Goal: Information Seeking & Learning: Learn about a topic

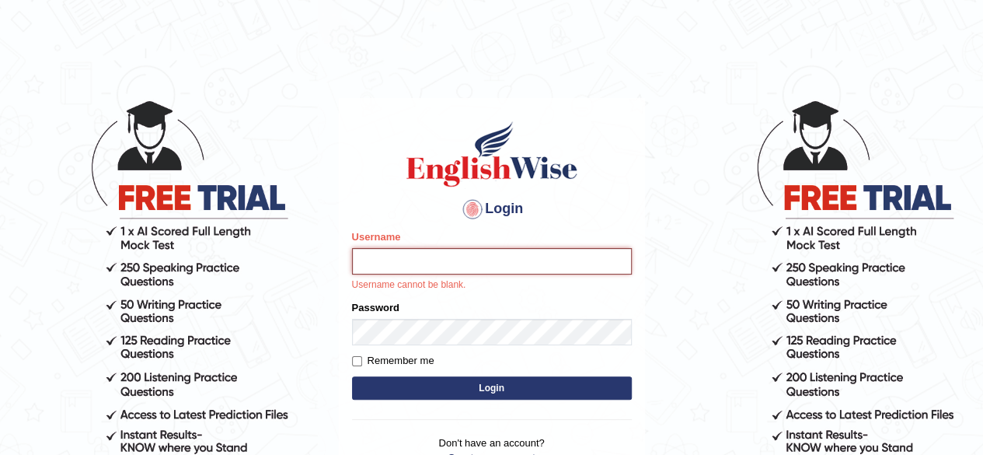
type input "[PERSON_NAME]"
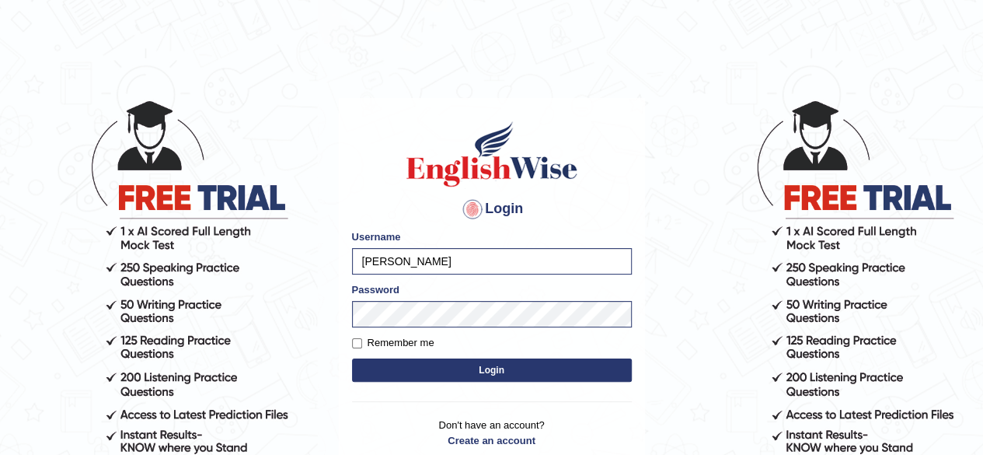
click at [445, 371] on button "Login" at bounding box center [492, 369] width 280 height 23
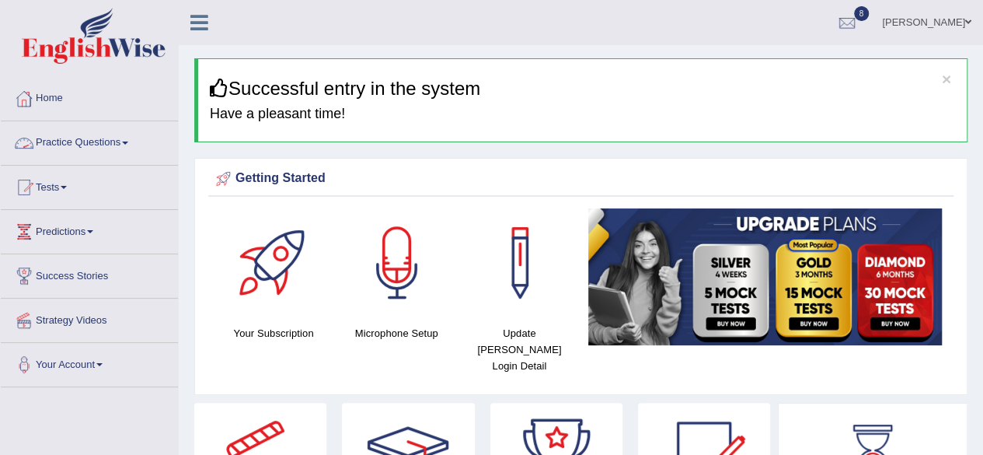
click at [78, 145] on link "Practice Questions" at bounding box center [89, 140] width 177 height 39
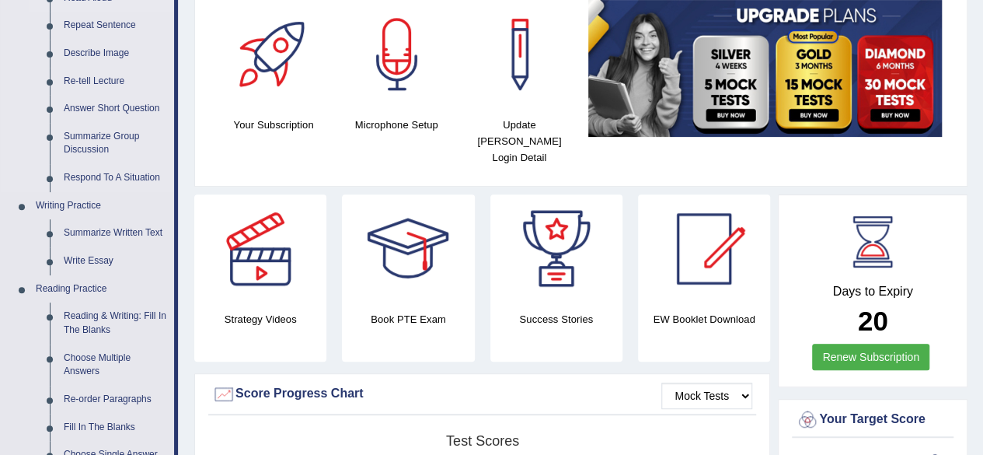
scroll to position [233, 0]
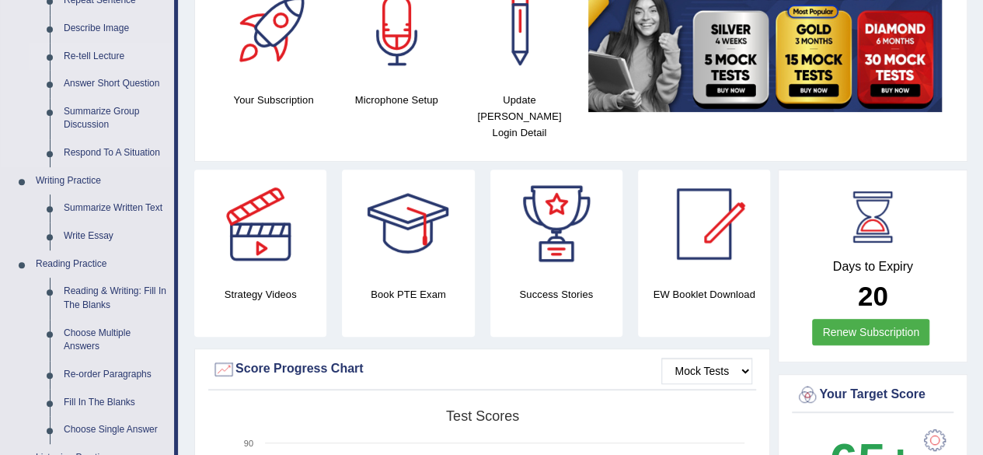
click at [118, 58] on link "Re-tell Lecture" at bounding box center [115, 57] width 117 height 28
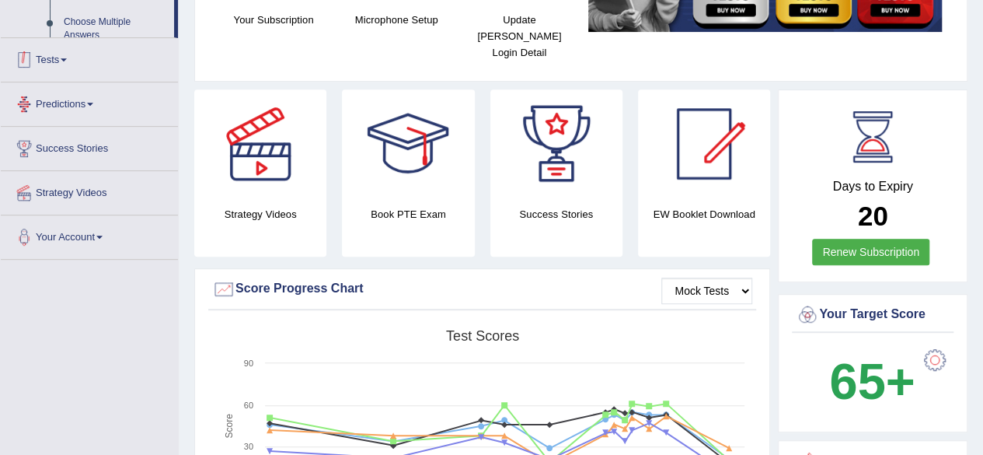
scroll to position [454, 0]
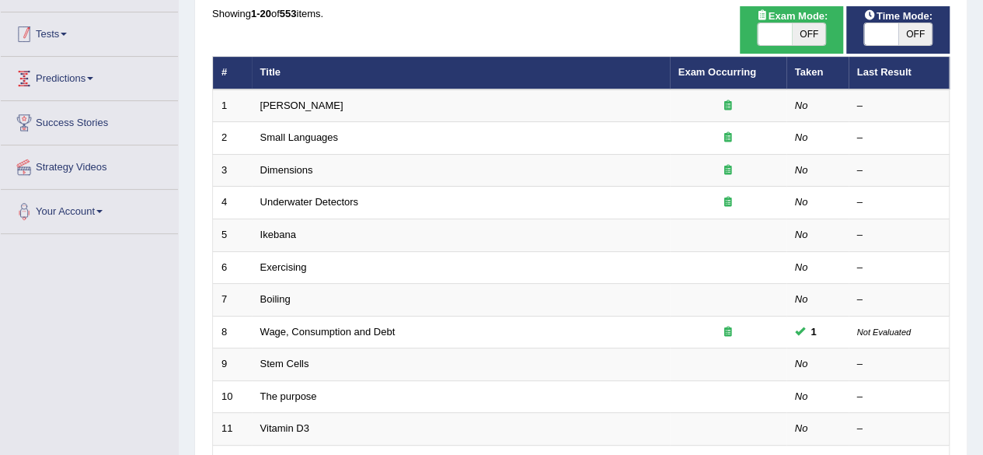
scroll to position [155, 0]
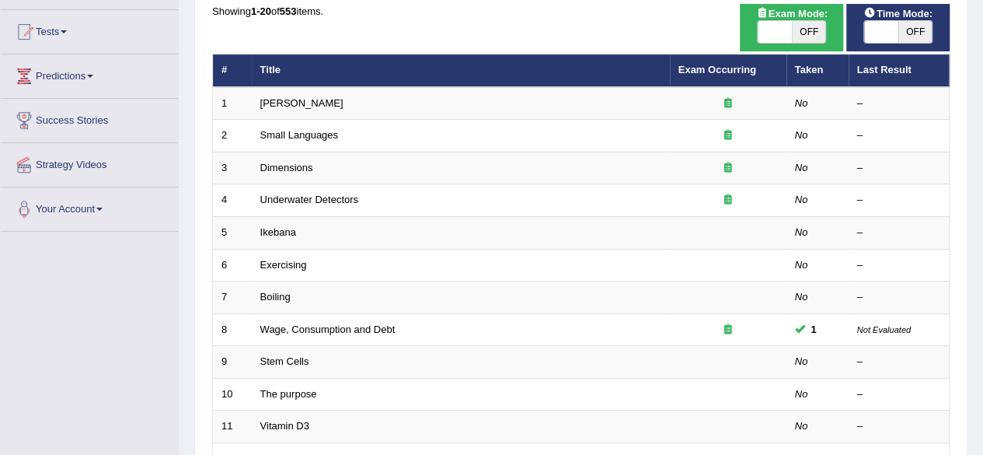
click at [811, 28] on span "OFF" at bounding box center [809, 32] width 34 height 22
checkbox input "true"
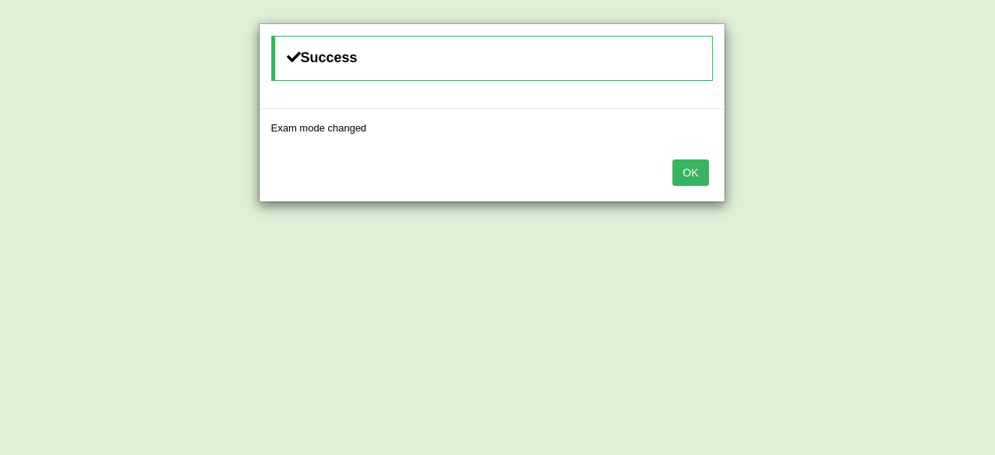
click at [788, 28] on div "Success Exam mode changed OK" at bounding box center [497, 227] width 995 height 455
click at [684, 174] on button "OK" at bounding box center [690, 172] width 36 height 26
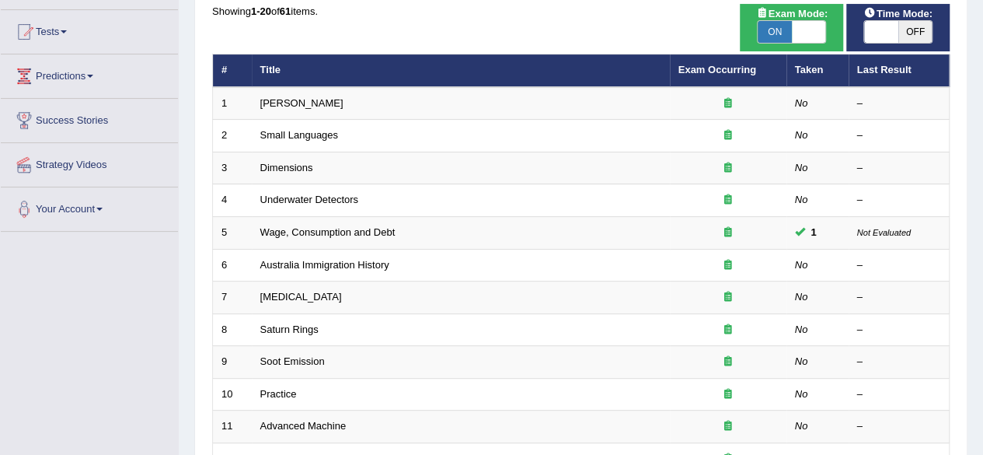
click at [900, 38] on span "OFF" at bounding box center [915, 32] width 34 height 22
checkbox input "true"
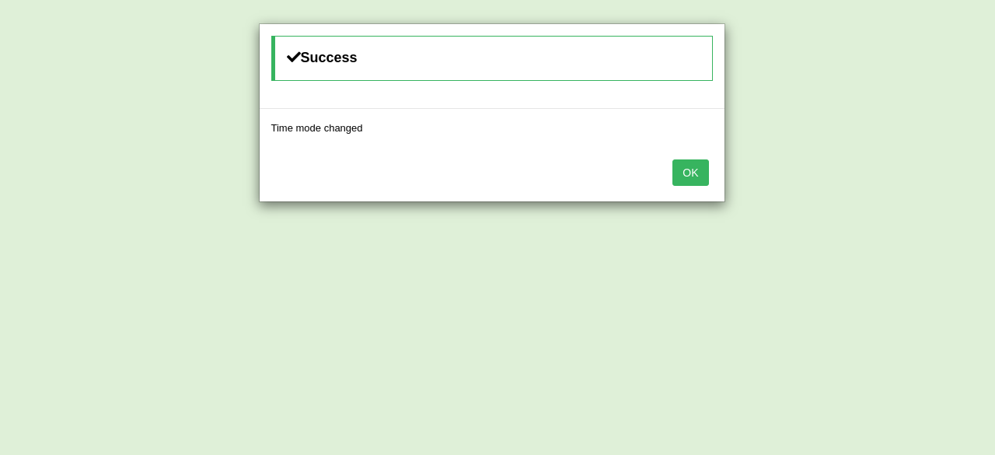
click at [699, 167] on button "OK" at bounding box center [690, 172] width 36 height 26
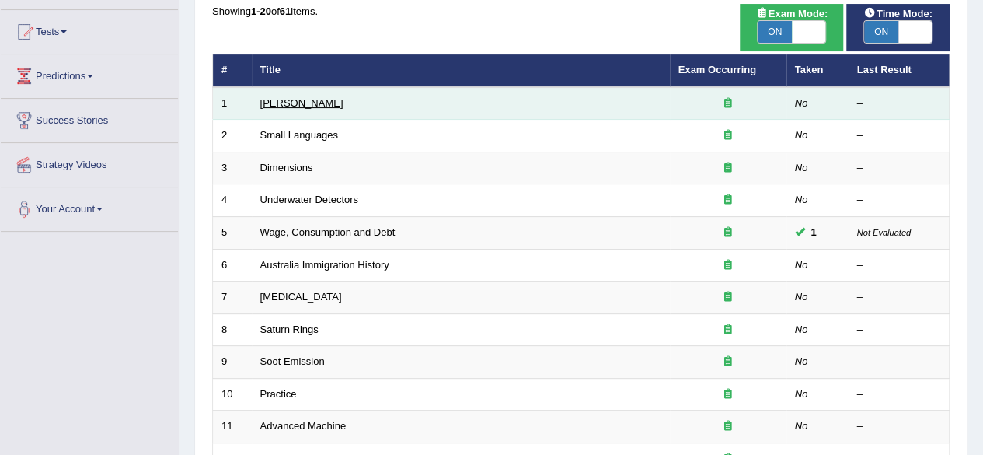
click at [287, 103] on link "Amory Lovins" at bounding box center [301, 103] width 83 height 12
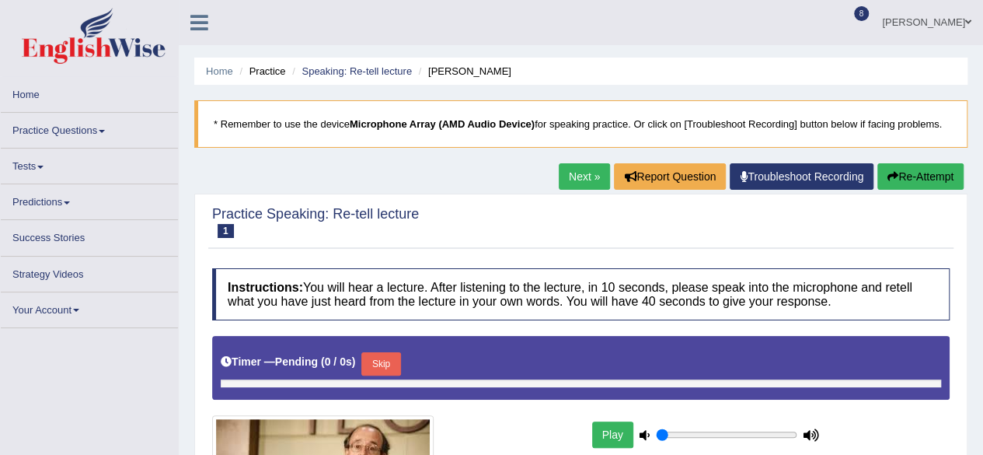
type input "1"
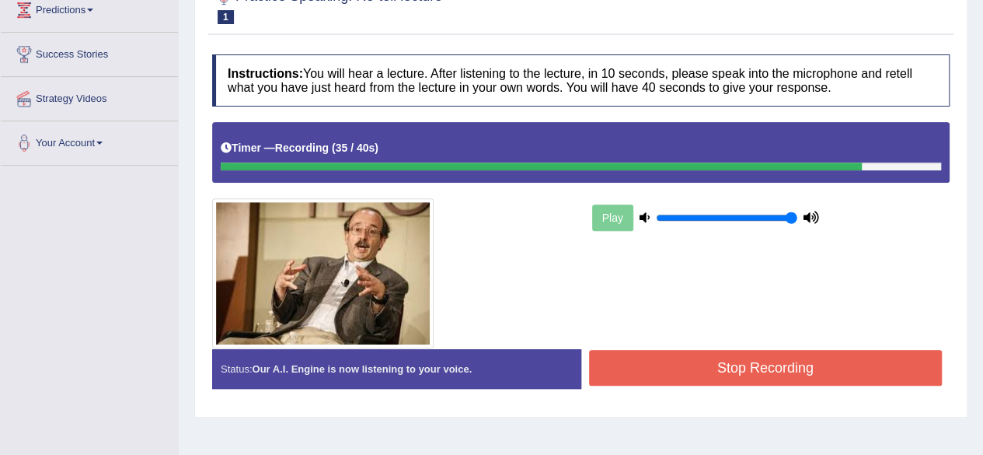
scroll to position [311, 0]
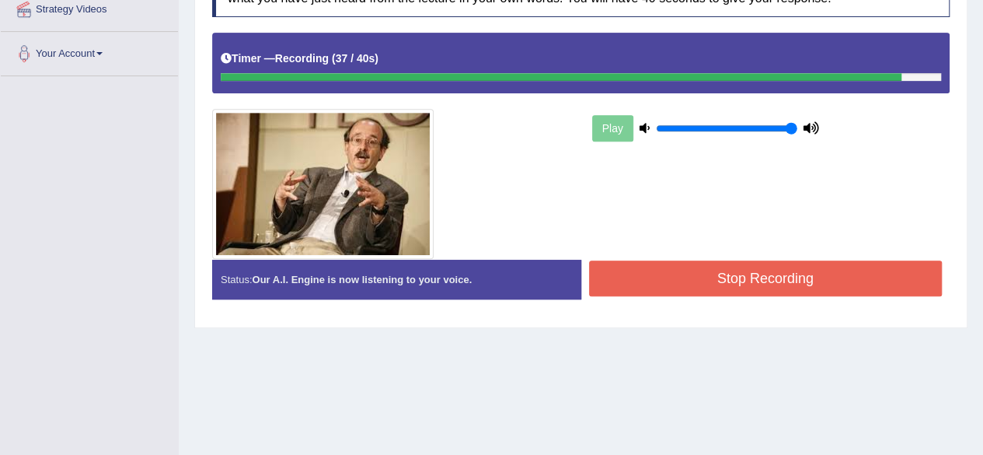
click at [642, 282] on button "Stop Recording" at bounding box center [766, 278] width 354 height 36
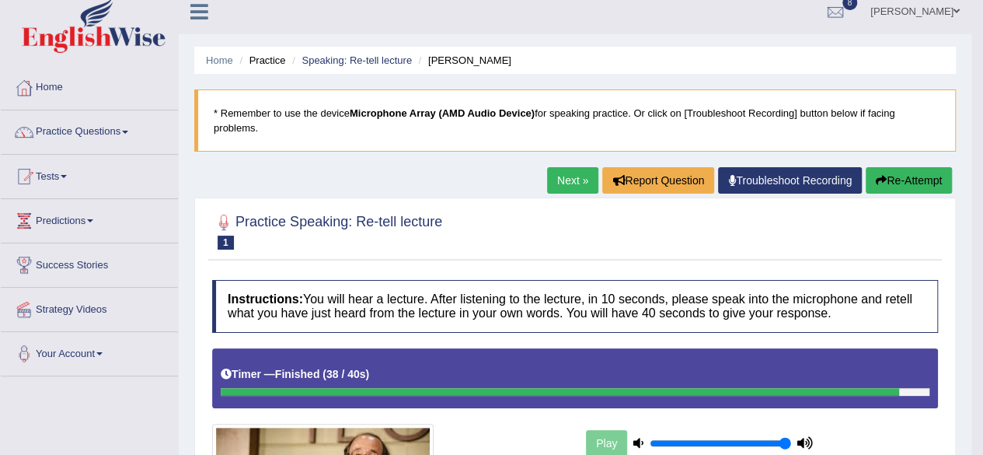
scroll to position [0, 0]
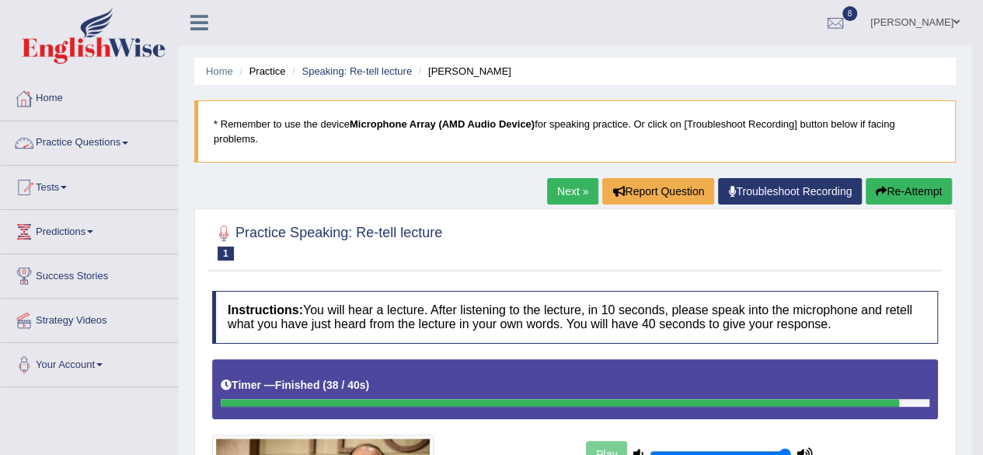
click at [78, 145] on link "Practice Questions" at bounding box center [89, 140] width 177 height 39
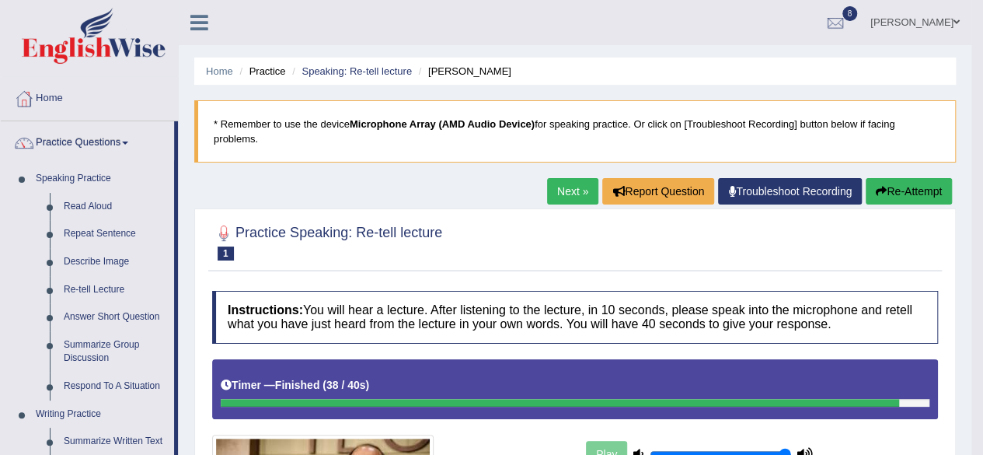
click at [570, 184] on link "Next »" at bounding box center [572, 191] width 51 height 26
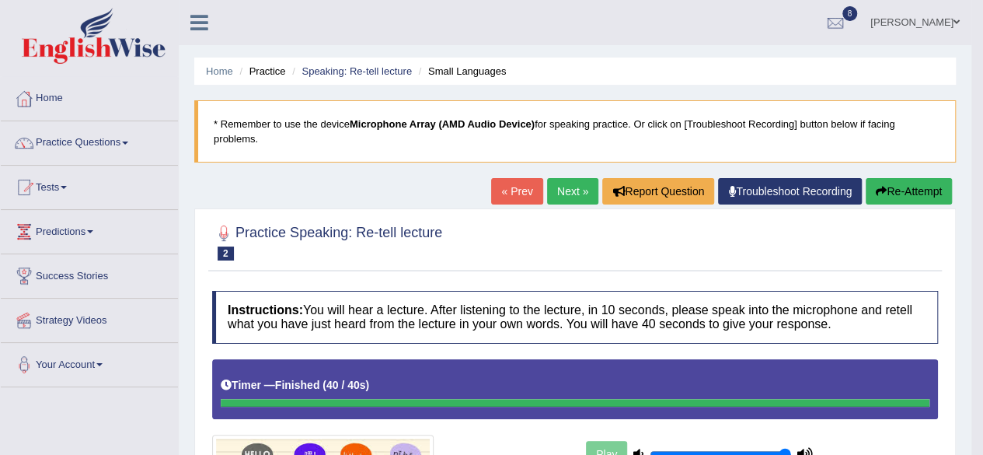
click at [553, 190] on link "Next »" at bounding box center [572, 191] width 51 height 26
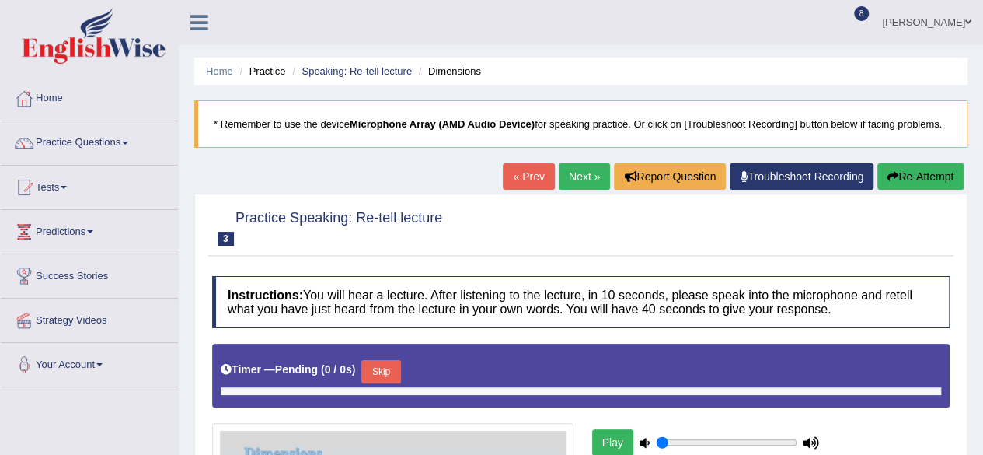
type input "1"
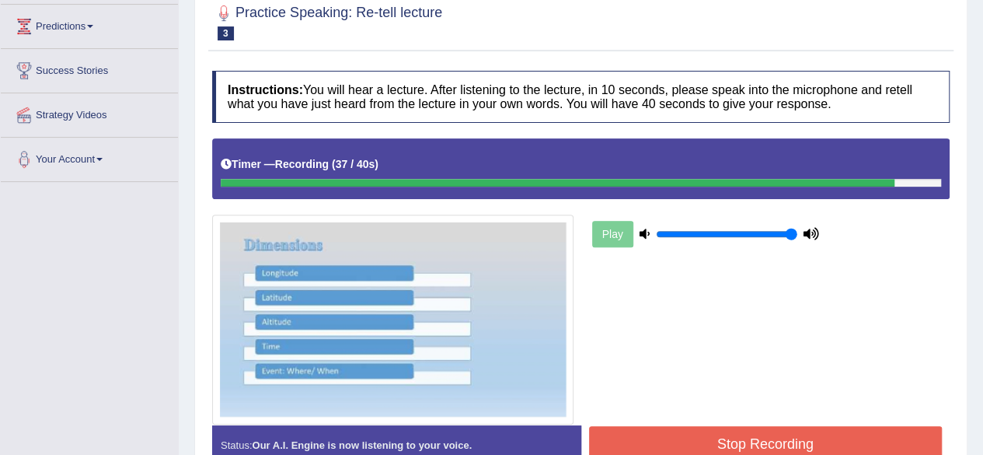
scroll to position [311, 0]
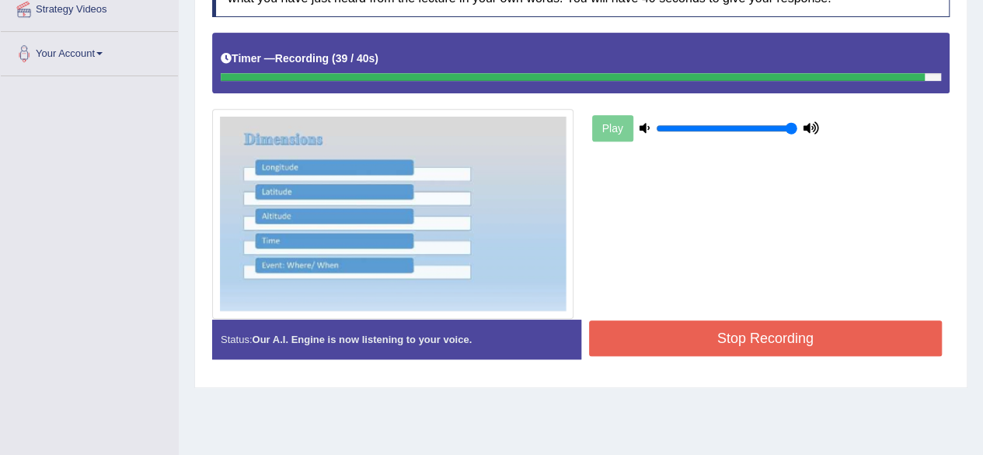
click at [780, 330] on button "Stop Recording" at bounding box center [766, 338] width 354 height 36
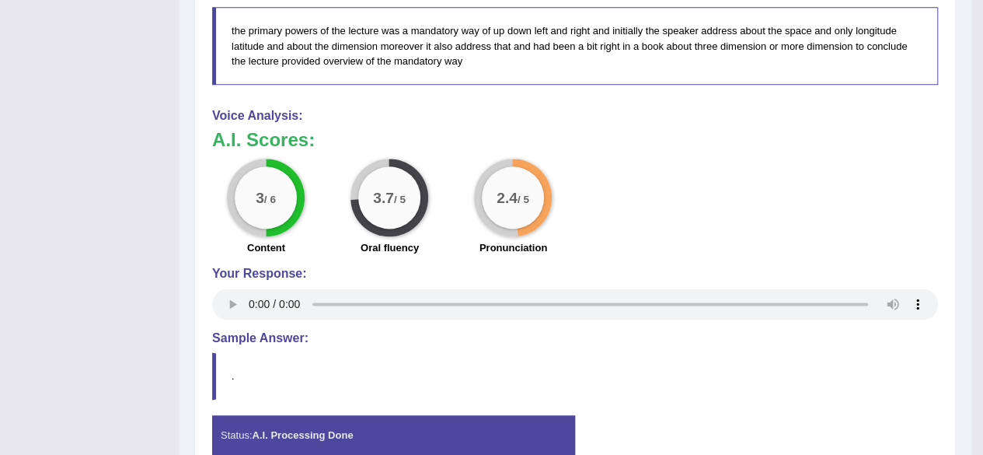
scroll to position [932, 0]
